Goal: Information Seeking & Learning: Check status

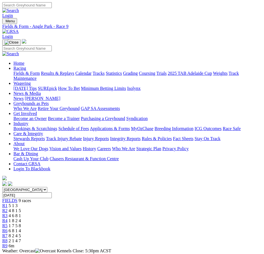
click at [38, 203] on div "R1 5 1 3" at bounding box center [131, 205] width 259 height 5
click at [8, 208] on span "R2" at bounding box center [4, 210] width 5 height 5
click at [21, 213] on span "4 6 8 1" at bounding box center [15, 215] width 12 height 5
click at [21, 219] on span "1 8 2 4" at bounding box center [15, 221] width 12 height 5
click at [8, 224] on span "R5" at bounding box center [4, 226] width 5 height 5
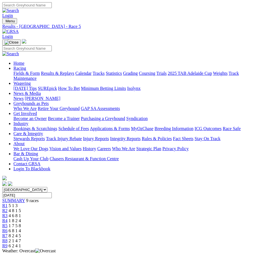
click at [21, 229] on span "6 8 1 4" at bounding box center [15, 231] width 12 height 5
click at [8, 234] on span "R7" at bounding box center [4, 236] width 5 height 5
click at [8, 239] on link "R8" at bounding box center [4, 241] width 5 height 5
click at [172, 239] on div "R8 2 1 4 7" at bounding box center [131, 241] width 259 height 5
click at [8, 244] on span "R9" at bounding box center [4, 246] width 5 height 5
